Goal: Find specific page/section: Find specific page/section

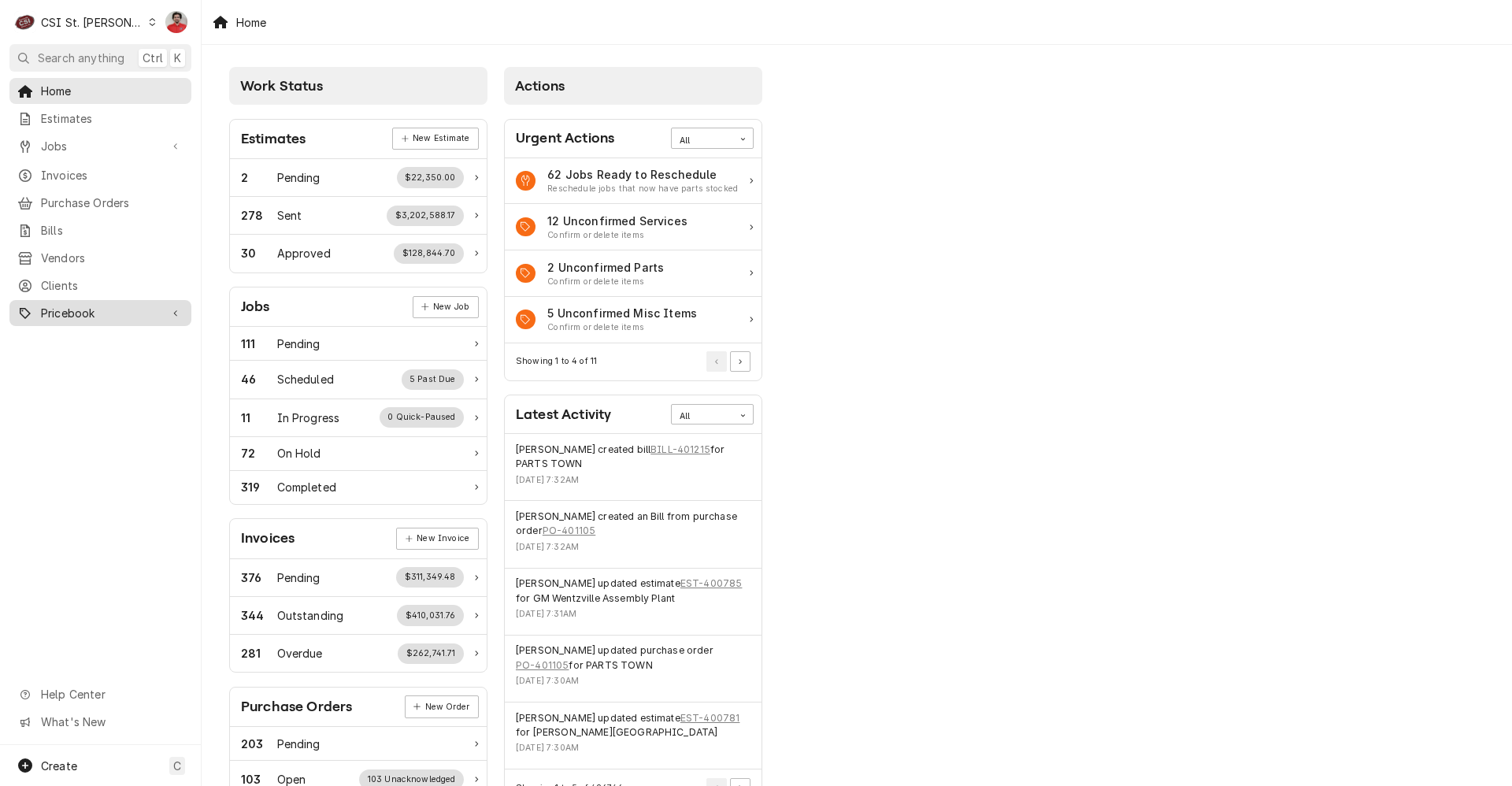
click at [78, 305] on span "Pricebook" at bounding box center [100, 313] width 119 height 17
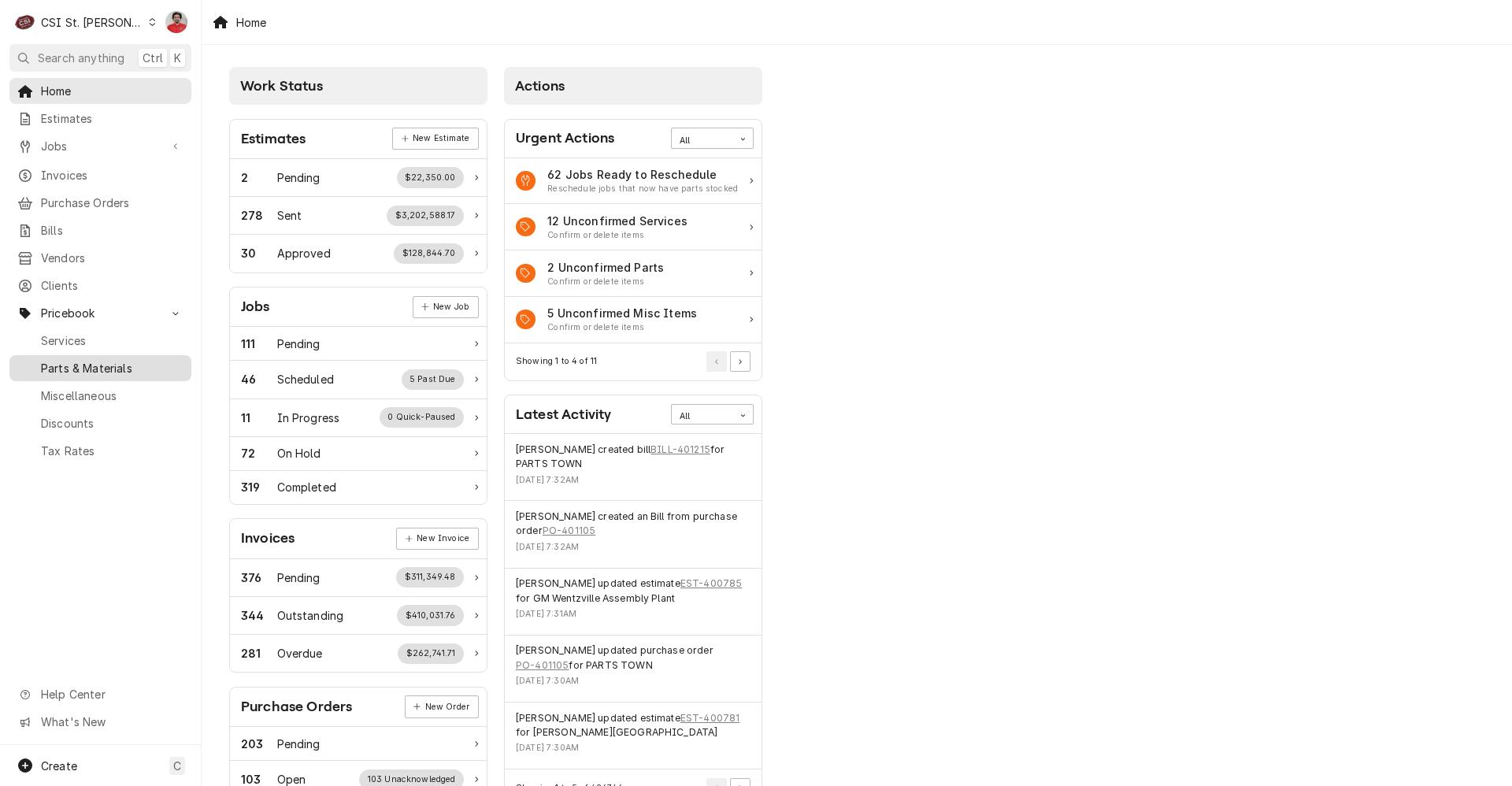
click at [88, 360] on span "Parts & Materials" at bounding box center [112, 368] width 143 height 17
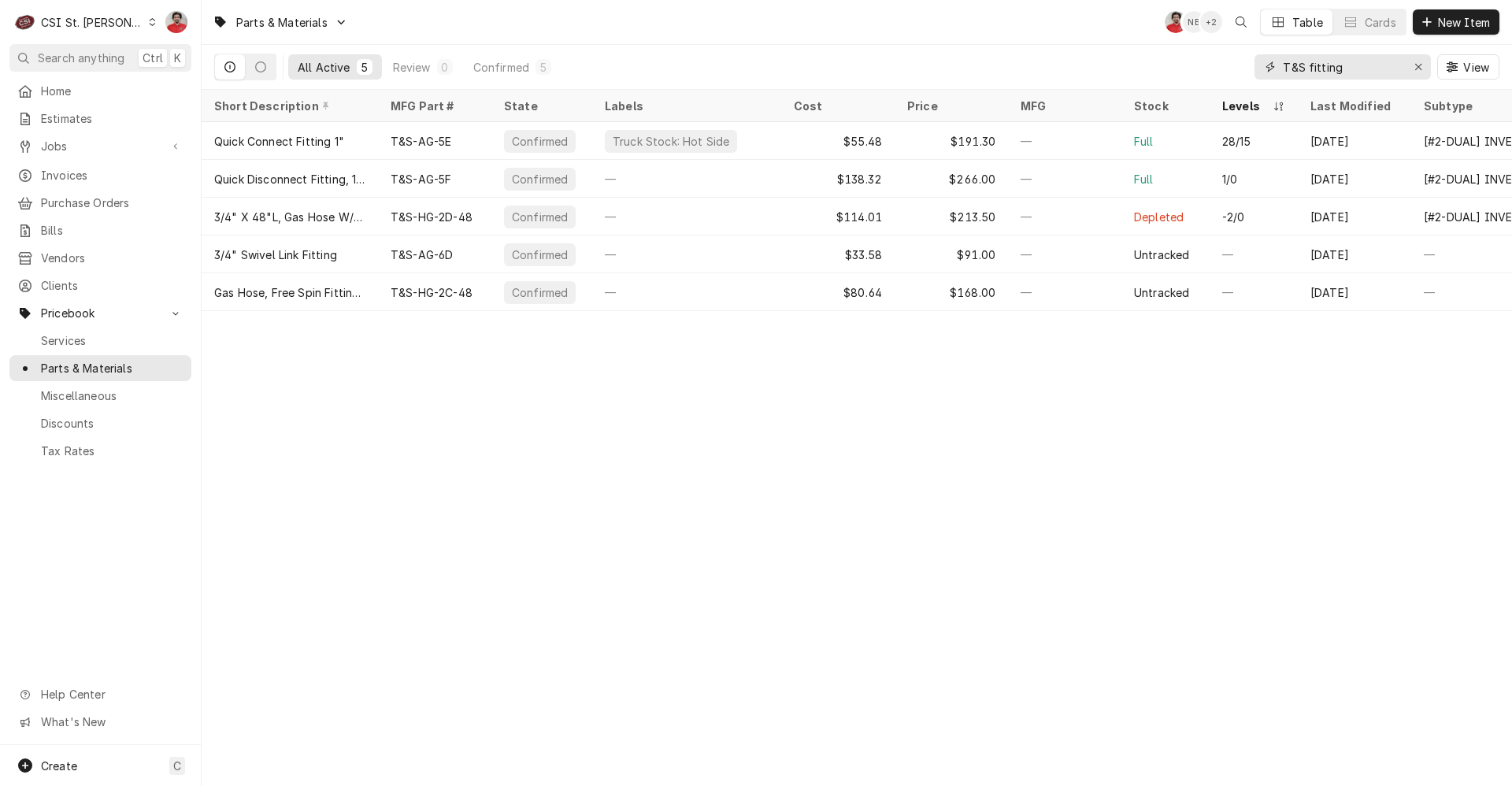
click at [1331, 62] on input "T&S fitting" at bounding box center [1342, 67] width 118 height 25
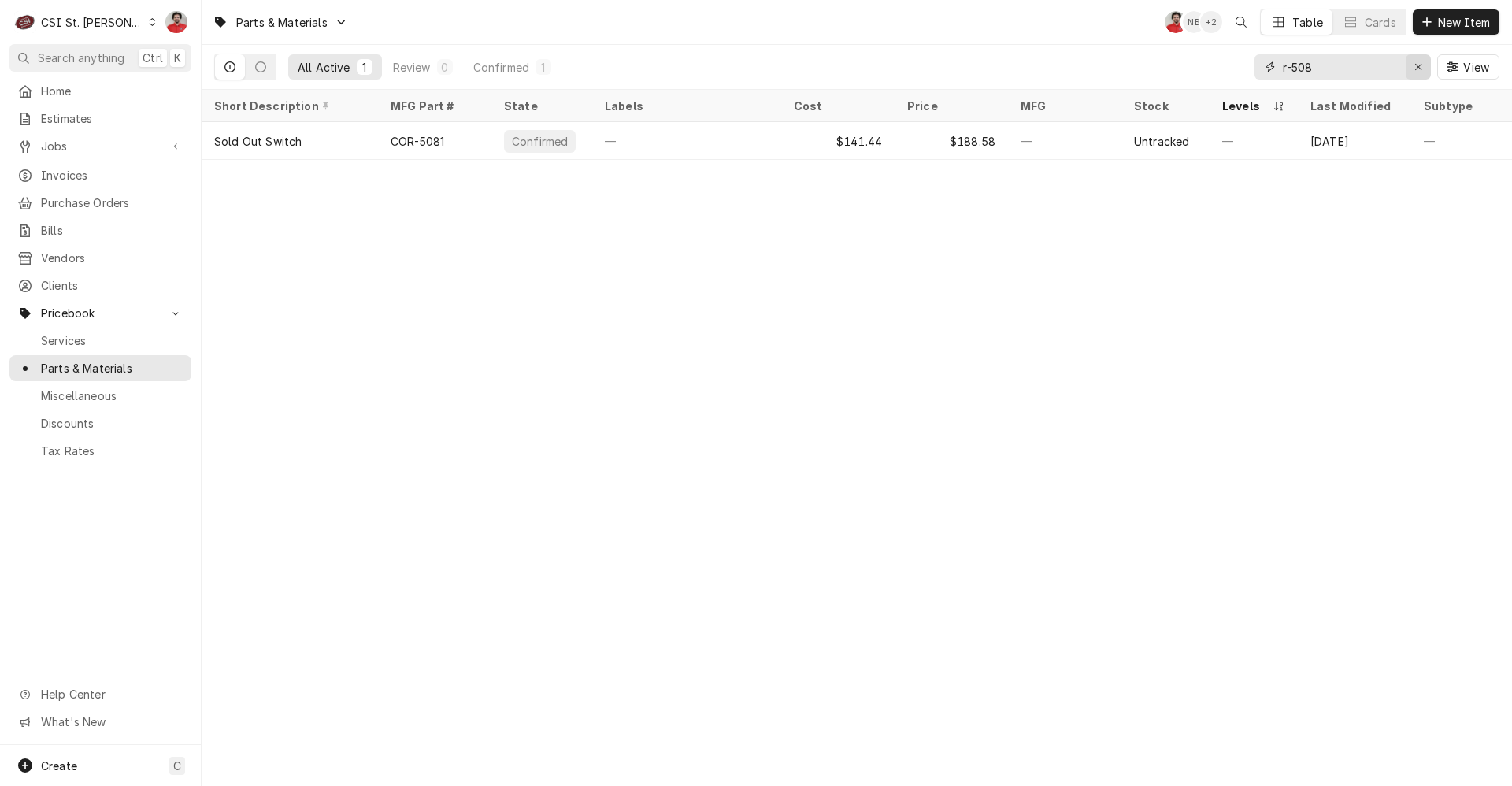
type input "r-508"
click at [1418, 71] on icon "Erase input" at bounding box center [1419, 67] width 8 height 11
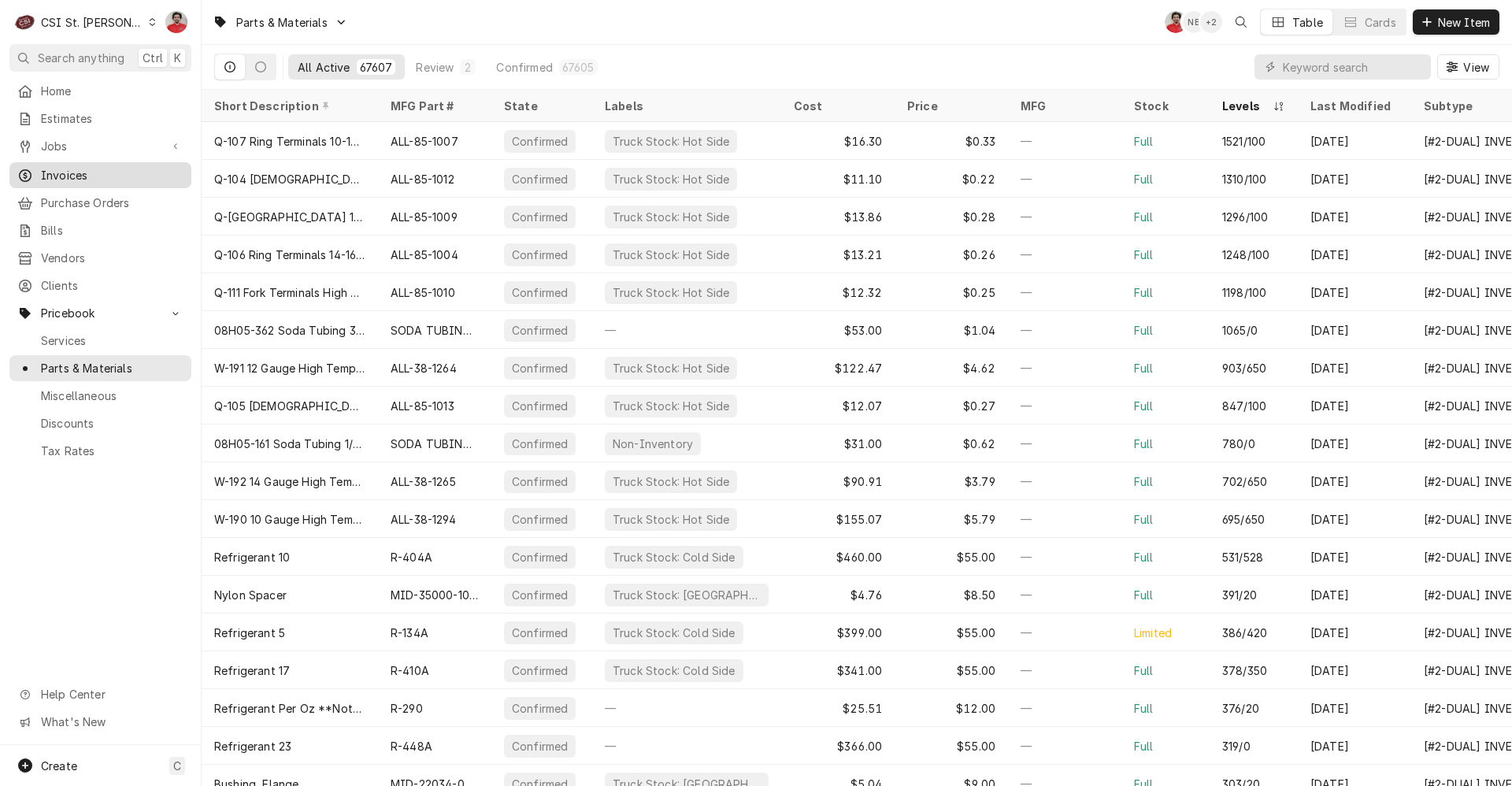
click at [105, 163] on link "Invoices" at bounding box center [100, 175] width 182 height 26
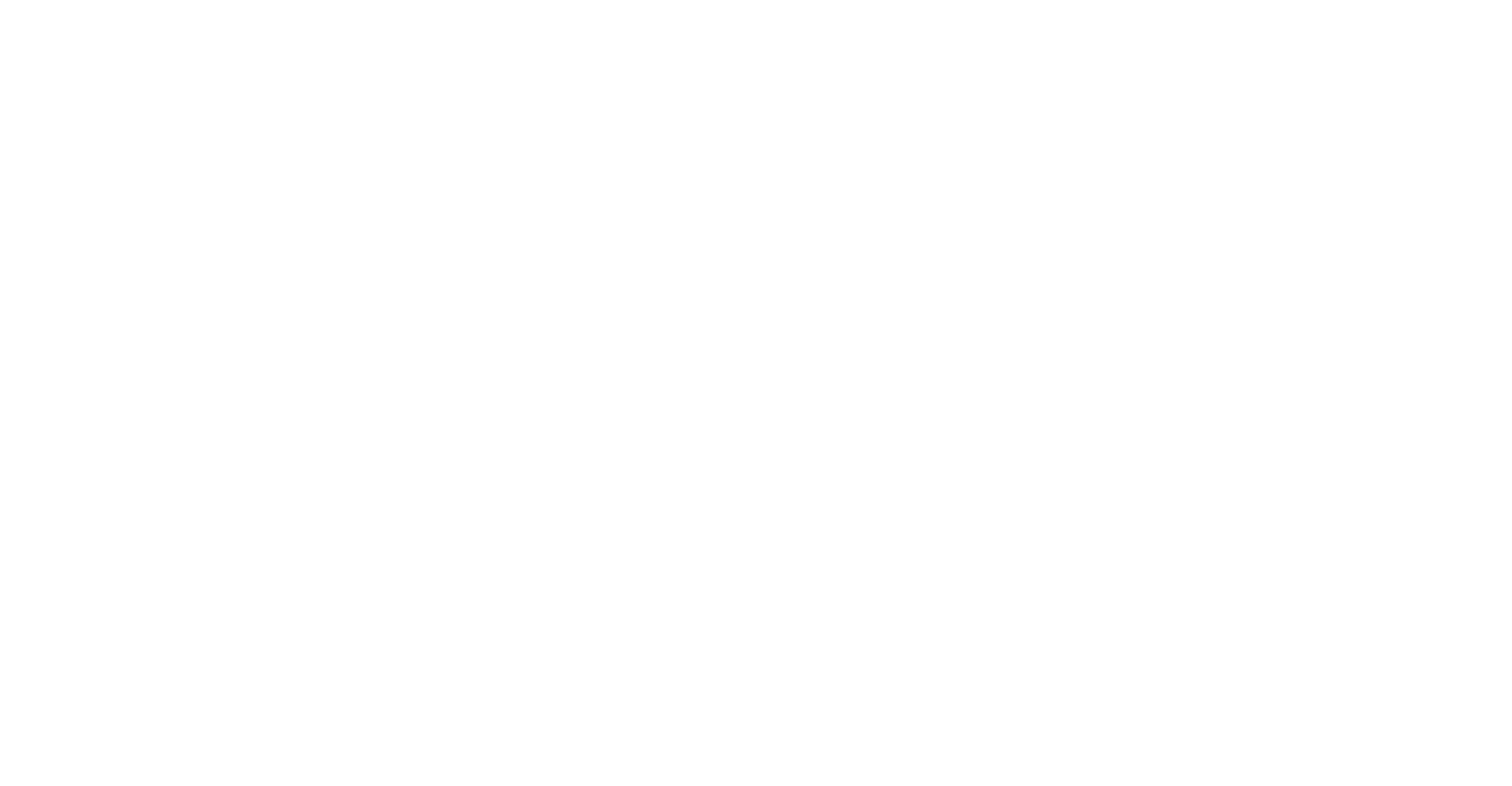
click at [113, 146] on div "Dynamic Content Wrapper" at bounding box center [756, 393] width 1512 height 786
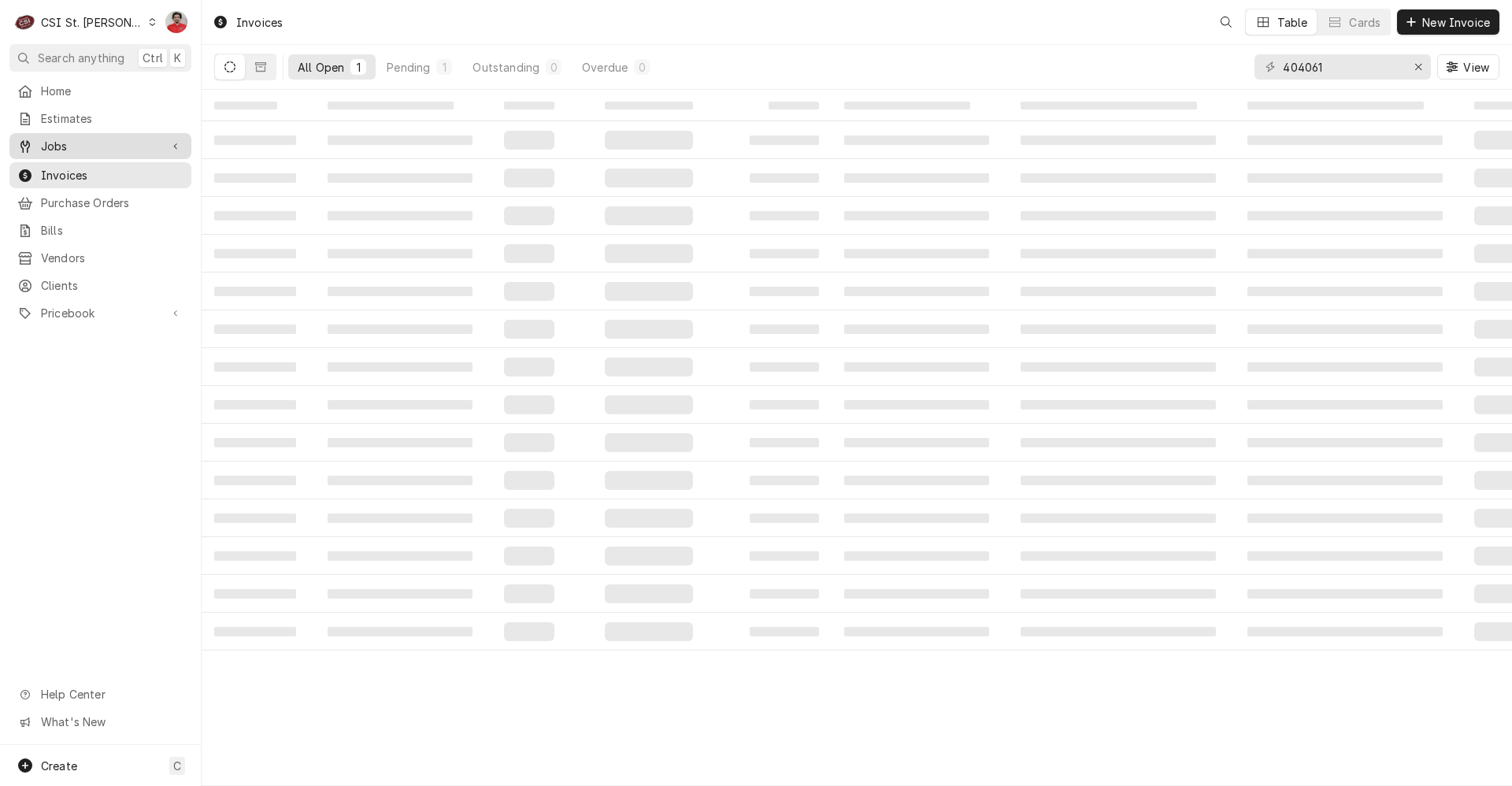
click at [117, 138] on span "Jobs" at bounding box center [100, 146] width 119 height 17
click at [112, 164] on div "Jobs" at bounding box center [100, 174] width 176 height 20
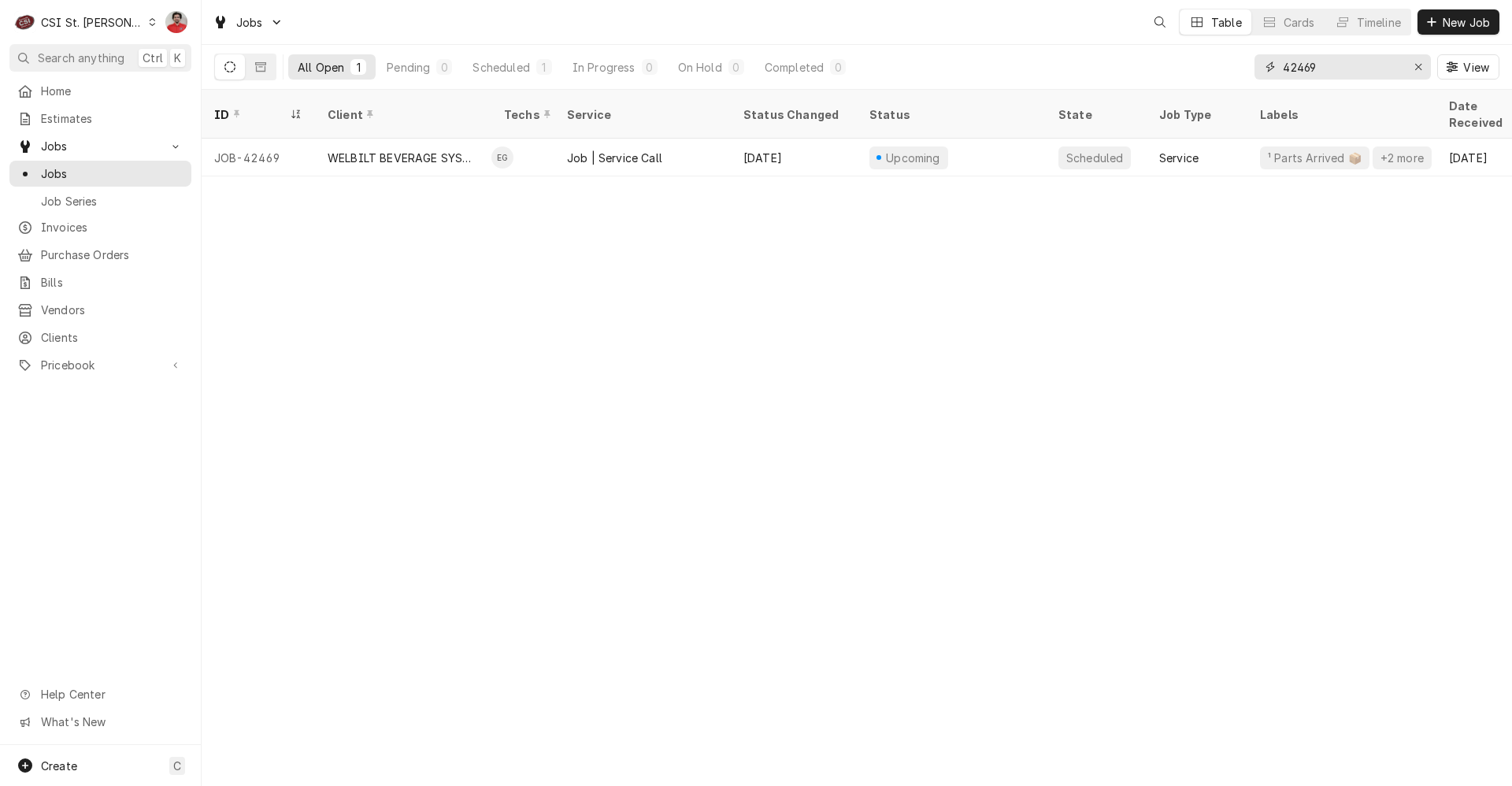
click at [1354, 70] on input "42469" at bounding box center [1342, 67] width 118 height 25
type input "42770"
